Goal: Find specific page/section: Find specific page/section

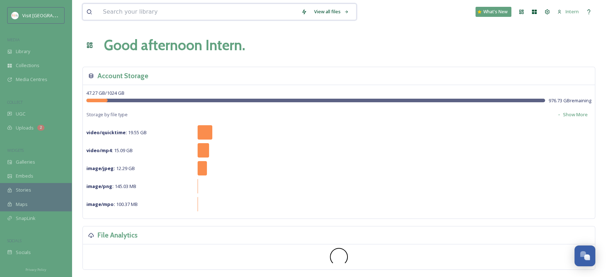
click at [129, 14] on input at bounding box center [198, 12] width 198 height 16
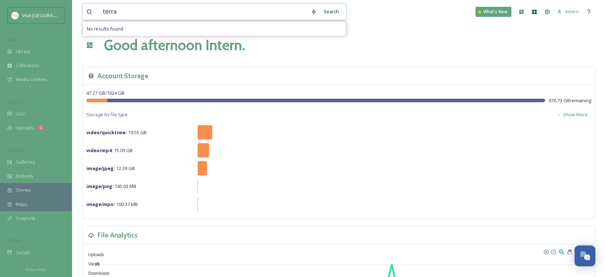
drag, startPoint x: 120, startPoint y: 11, endPoint x: 113, endPoint y: 11, distance: 7.9
click at [113, 11] on input "terra" at bounding box center [203, 12] width 208 height 16
drag, startPoint x: 126, startPoint y: 14, endPoint x: 101, endPoint y: 14, distance: 24.7
click at [101, 14] on input "terre" at bounding box center [203, 12] width 208 height 16
type input "madre"
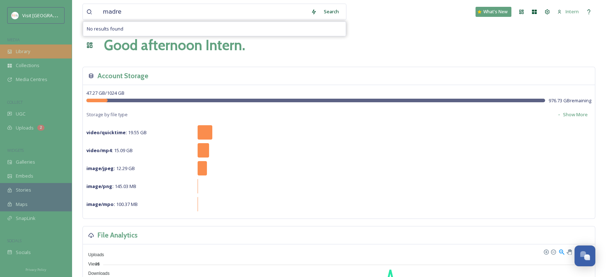
click at [24, 49] on span "Library" at bounding box center [23, 51] width 14 height 7
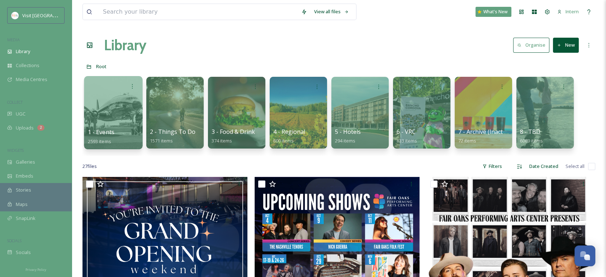
click at [123, 125] on div at bounding box center [113, 112] width 58 height 73
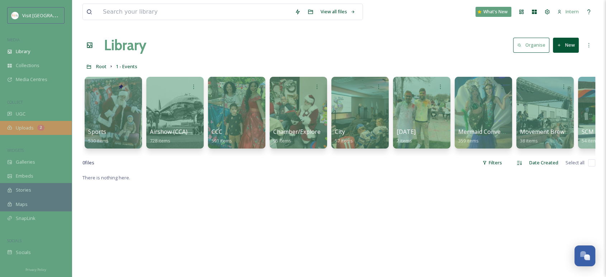
click at [23, 128] on span "Uploads" at bounding box center [25, 127] width 18 height 7
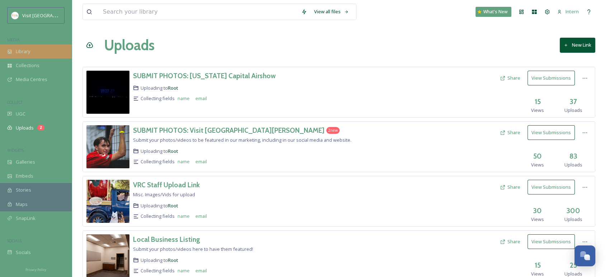
click at [33, 49] on div "Library" at bounding box center [36, 51] width 72 height 14
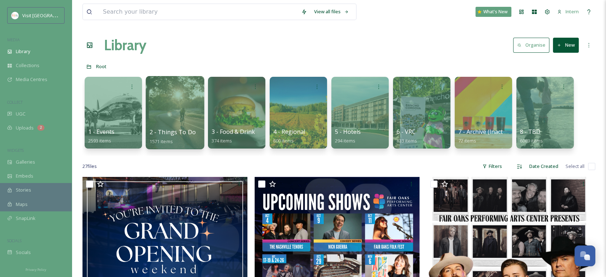
click at [162, 111] on div at bounding box center [175, 112] width 58 height 73
